Goal: Transaction & Acquisition: Purchase product/service

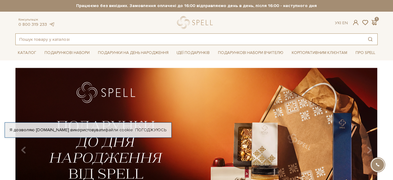
click at [105, 34] on input "text" at bounding box center [189, 39] width 347 height 11
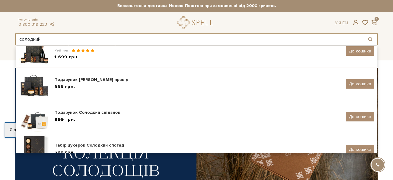
scroll to position [135, 0]
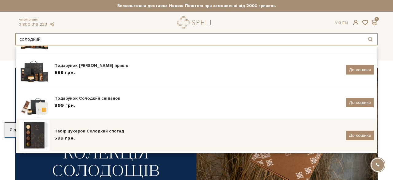
type input "солодкий"
click at [79, 127] on div "Набір цукерок Солодкий спогад 599 грн. До кошика" at bounding box center [196, 135] width 355 height 31
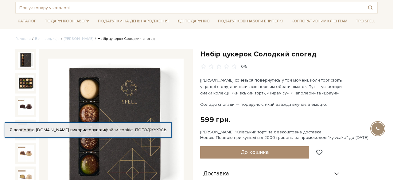
scroll to position [31, 0]
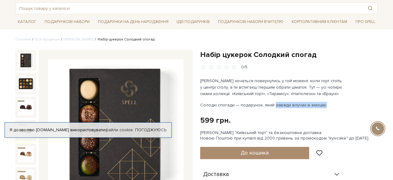
drag, startPoint x: 272, startPoint y: 105, endPoint x: 325, endPoint y: 105, distance: 53.1
click at [325, 106] on p "Солодкі спогади — подарунок, який завжди влучає в емоцію." at bounding box center [272, 105] width 144 height 6
copy p "завжди влучає в емоцію."
click at [325, 105] on p "Солодкі спогади — подарунок, який завжди влучає в емоцію." at bounding box center [272, 105] width 144 height 6
